Goal: Task Accomplishment & Management: Manage account settings

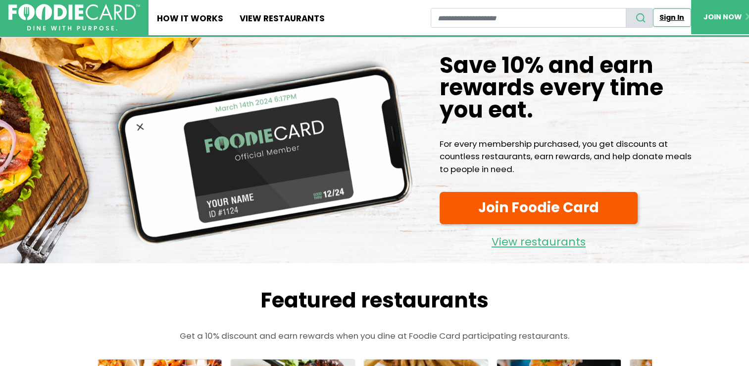
click at [674, 19] on link "Sign In" at bounding box center [672, 17] width 38 height 18
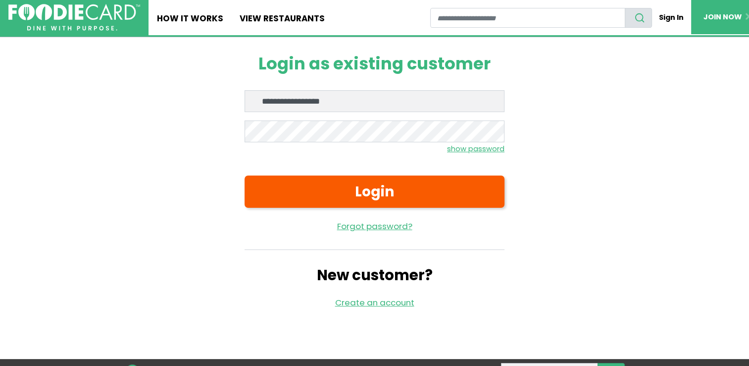
click at [258, 102] on input "**********" at bounding box center [375, 101] width 260 height 22
type input "**********"
click at [478, 150] on small "show password" at bounding box center [475, 149] width 57 height 10
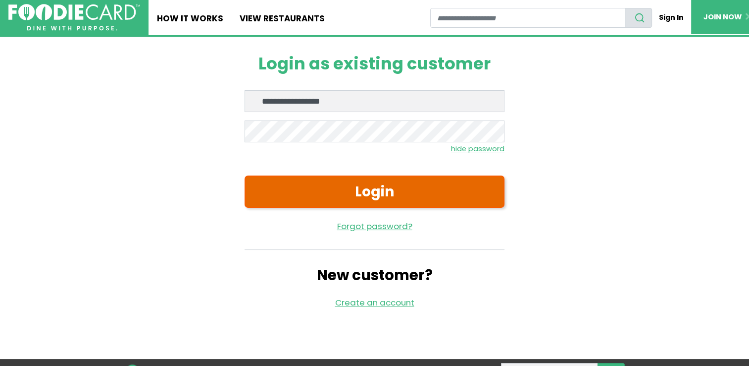
click at [402, 191] on button "Login" at bounding box center [375, 191] width 260 height 32
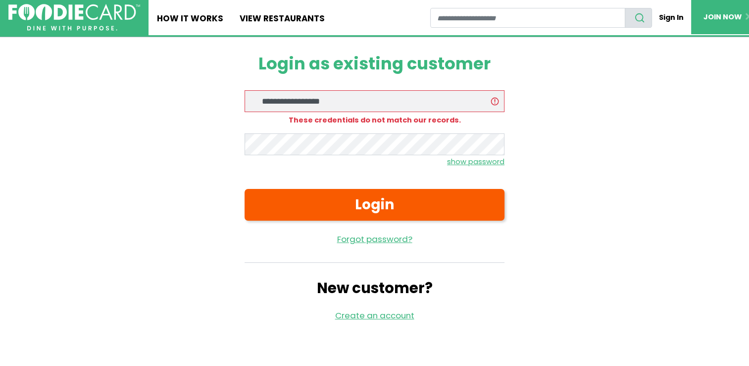
click at [455, 159] on small "show password" at bounding box center [475, 162] width 57 height 10
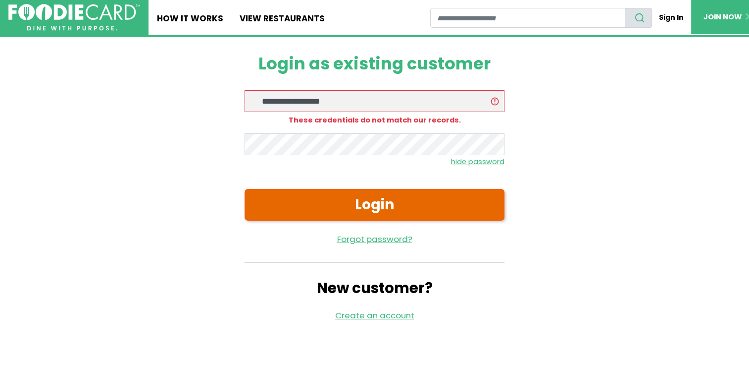
click at [492, 210] on button "Login" at bounding box center [375, 205] width 260 height 32
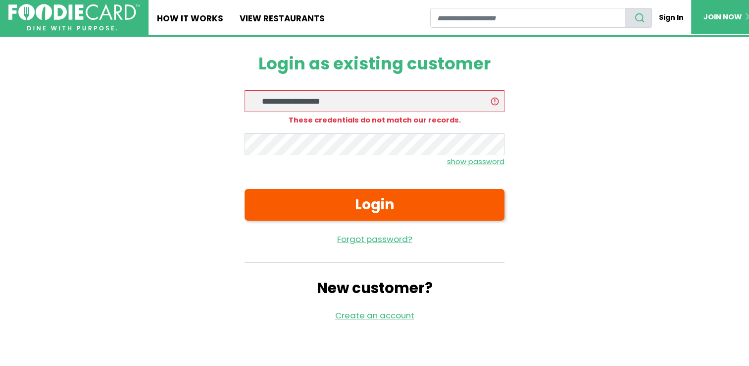
click at [483, 165] on small "show password" at bounding box center [475, 162] width 57 height 10
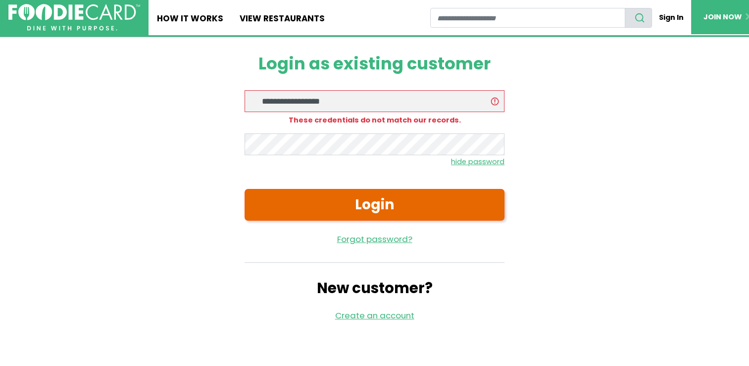
click at [458, 195] on button "Login" at bounding box center [375, 205] width 260 height 32
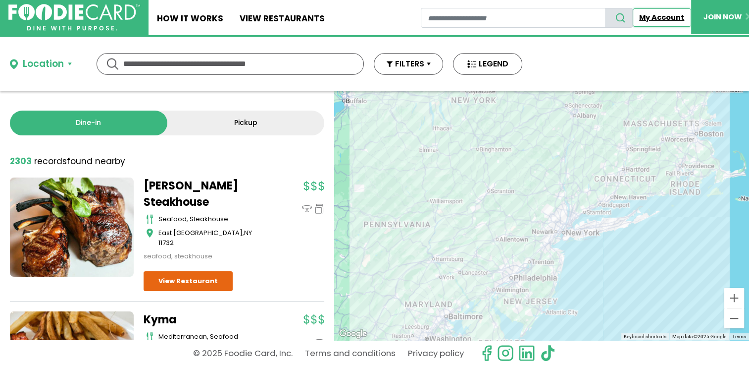
click at [660, 19] on link "My Account" at bounding box center [662, 17] width 58 height 18
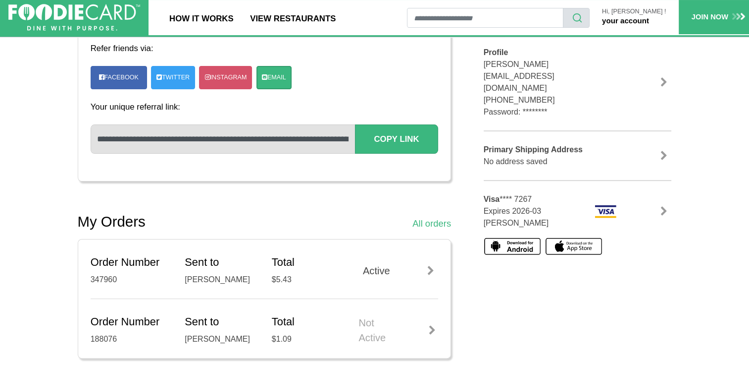
scroll to position [198, 0]
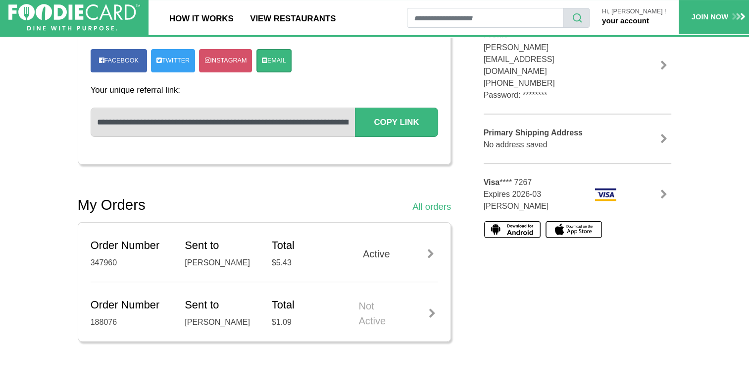
click at [383, 249] on div "Active" at bounding box center [399, 253] width 80 height 15
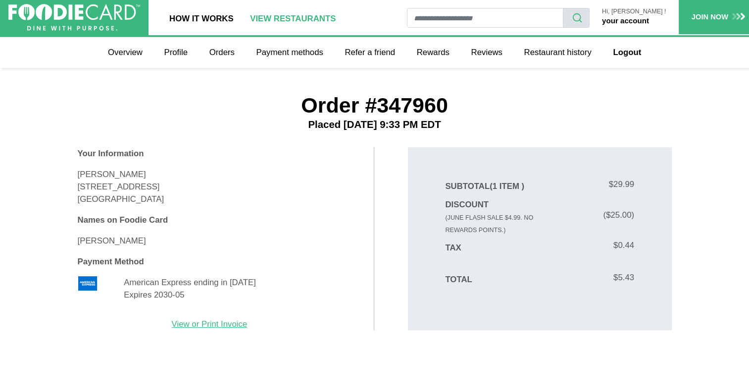
click at [287, 18] on link "View restaurants" at bounding box center [293, 17] width 103 height 35
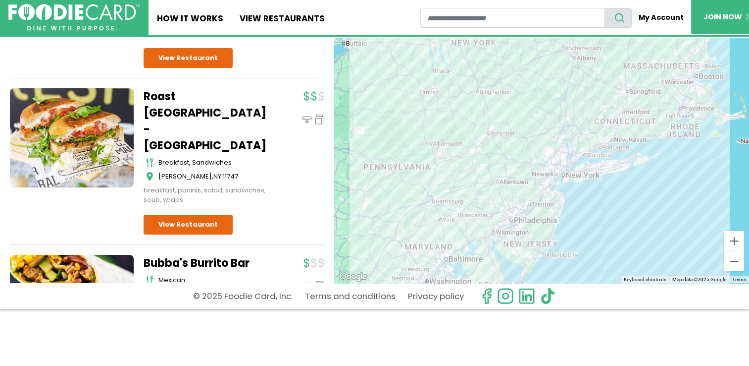
scroll to position [12466, 0]
